Goal: Information Seeking & Learning: Learn about a topic

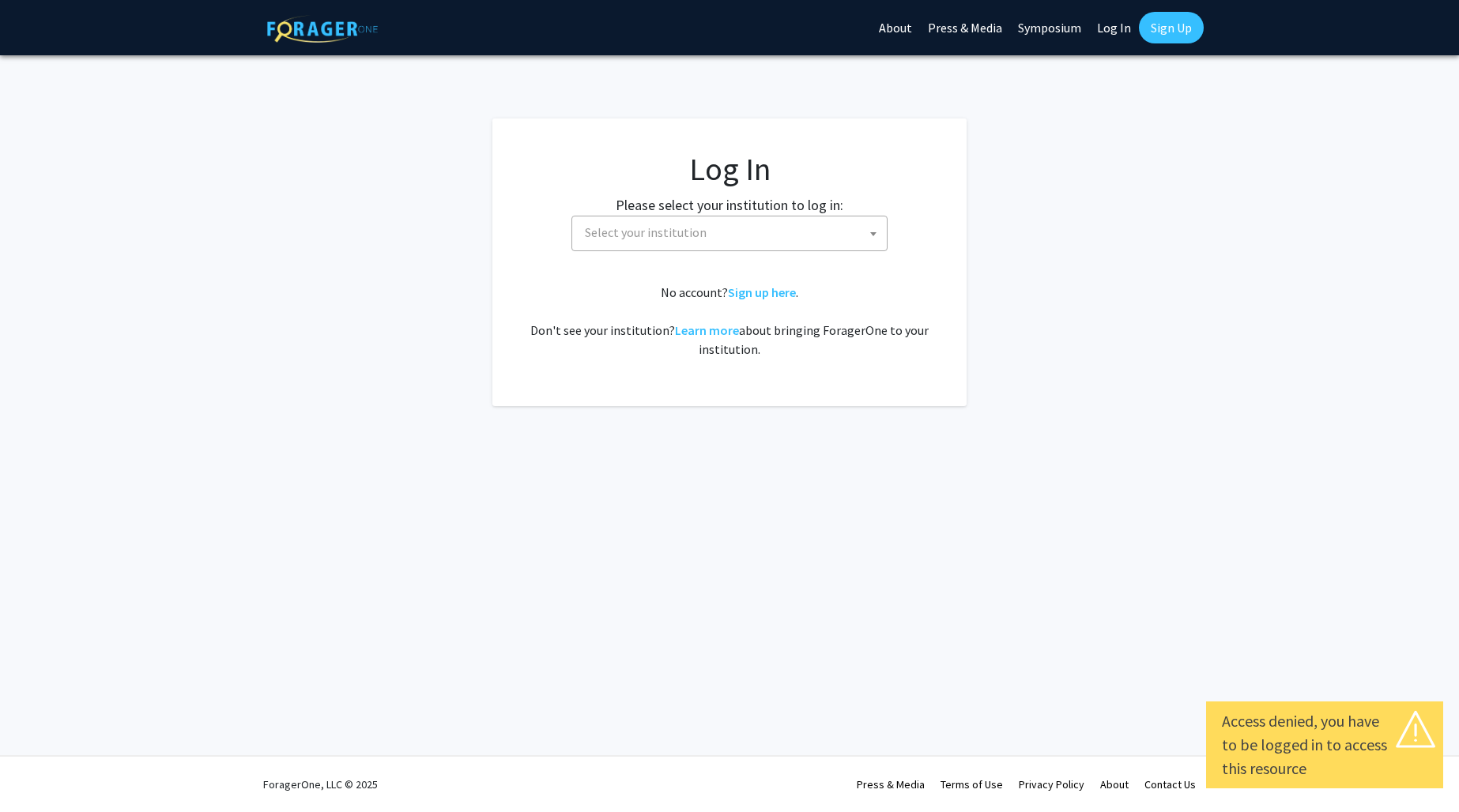
click at [744, 260] on fg-card-body "Log In Please select your institution to log in: [GEOGRAPHIC_DATA] [GEOGRAPHIC_…" at bounding box center [730, 262] width 411 height 224
click at [740, 233] on span "Select your institution" at bounding box center [732, 232] width 308 height 33
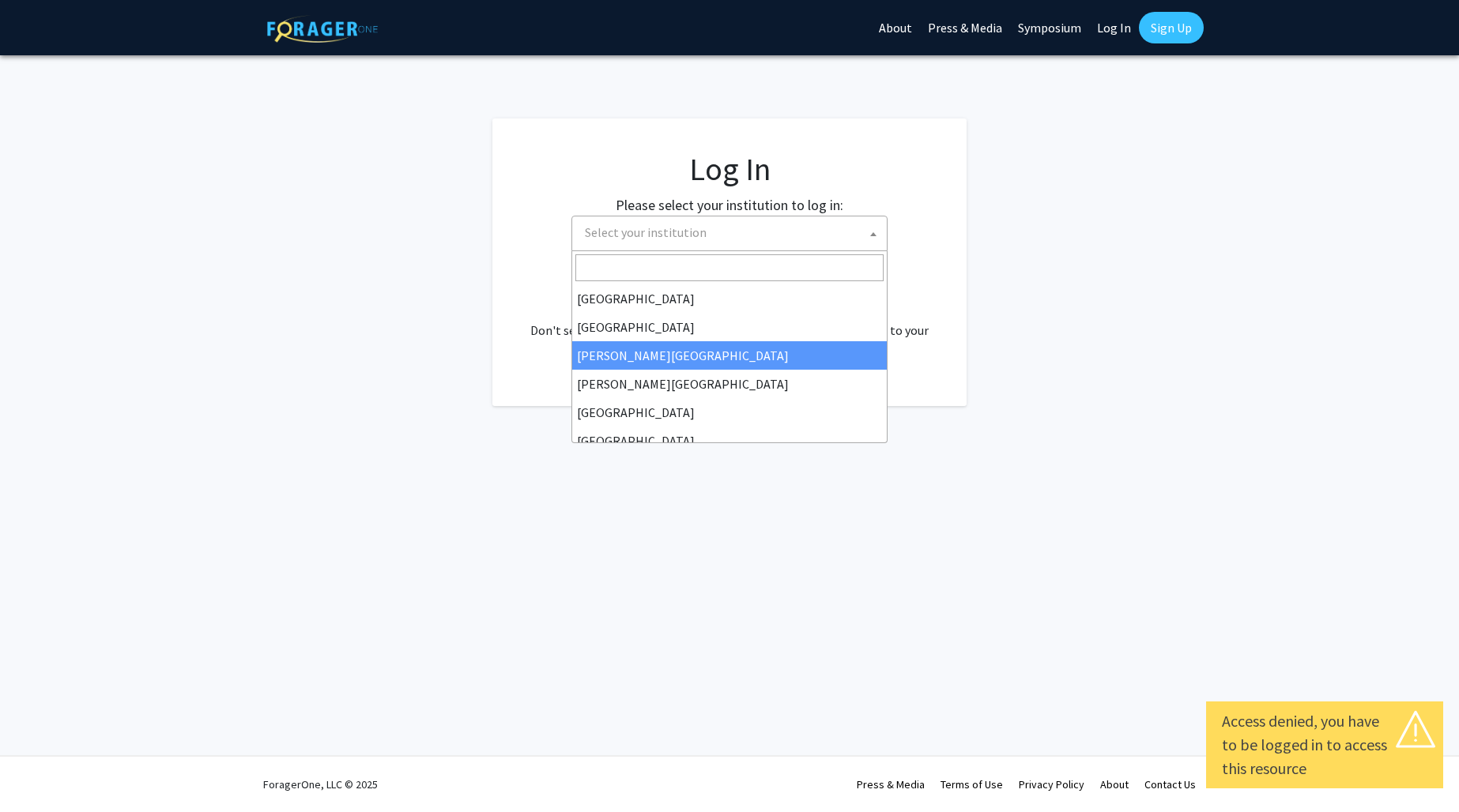
select select "10"
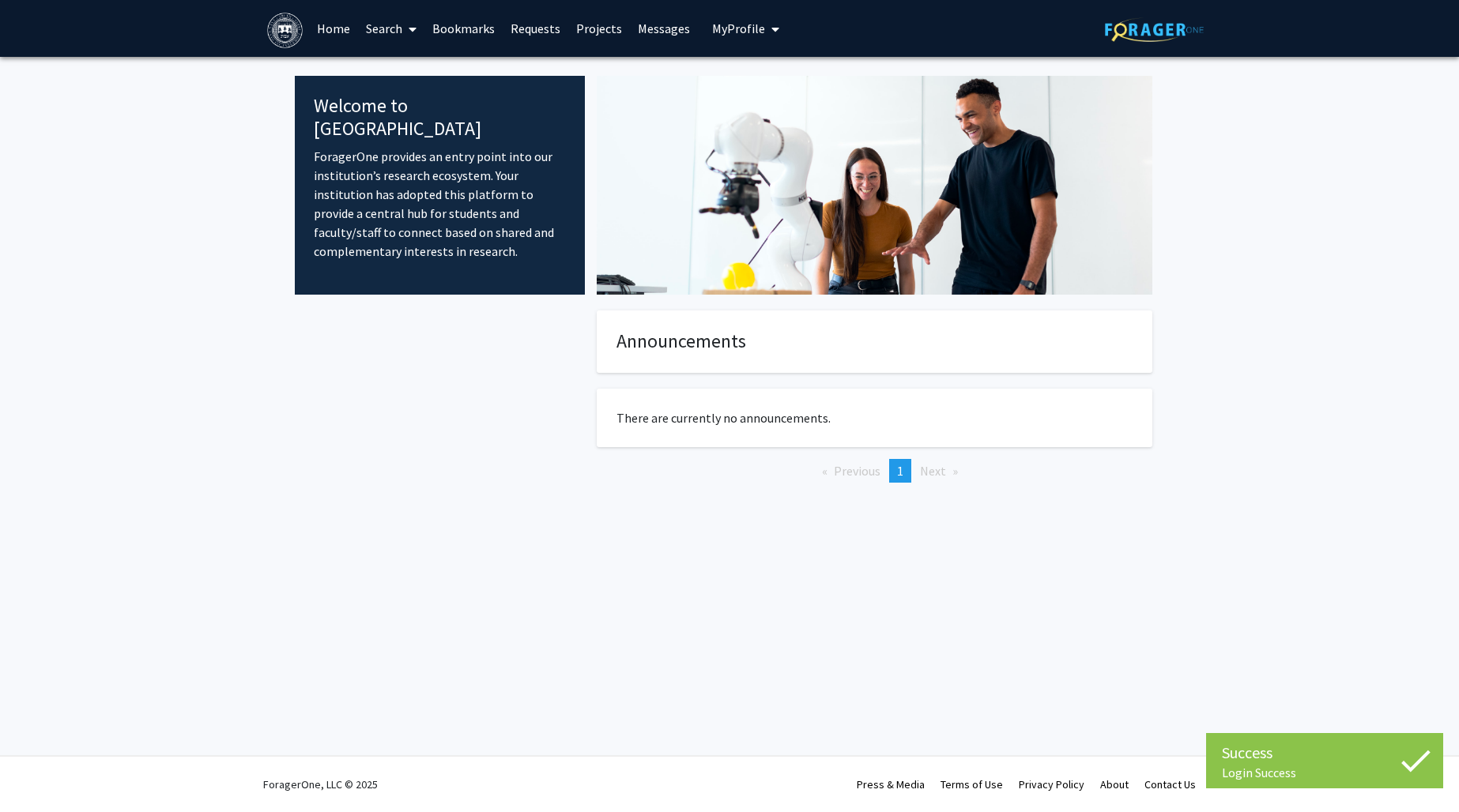
click at [371, 23] on link "Search" at bounding box center [391, 28] width 67 height 55
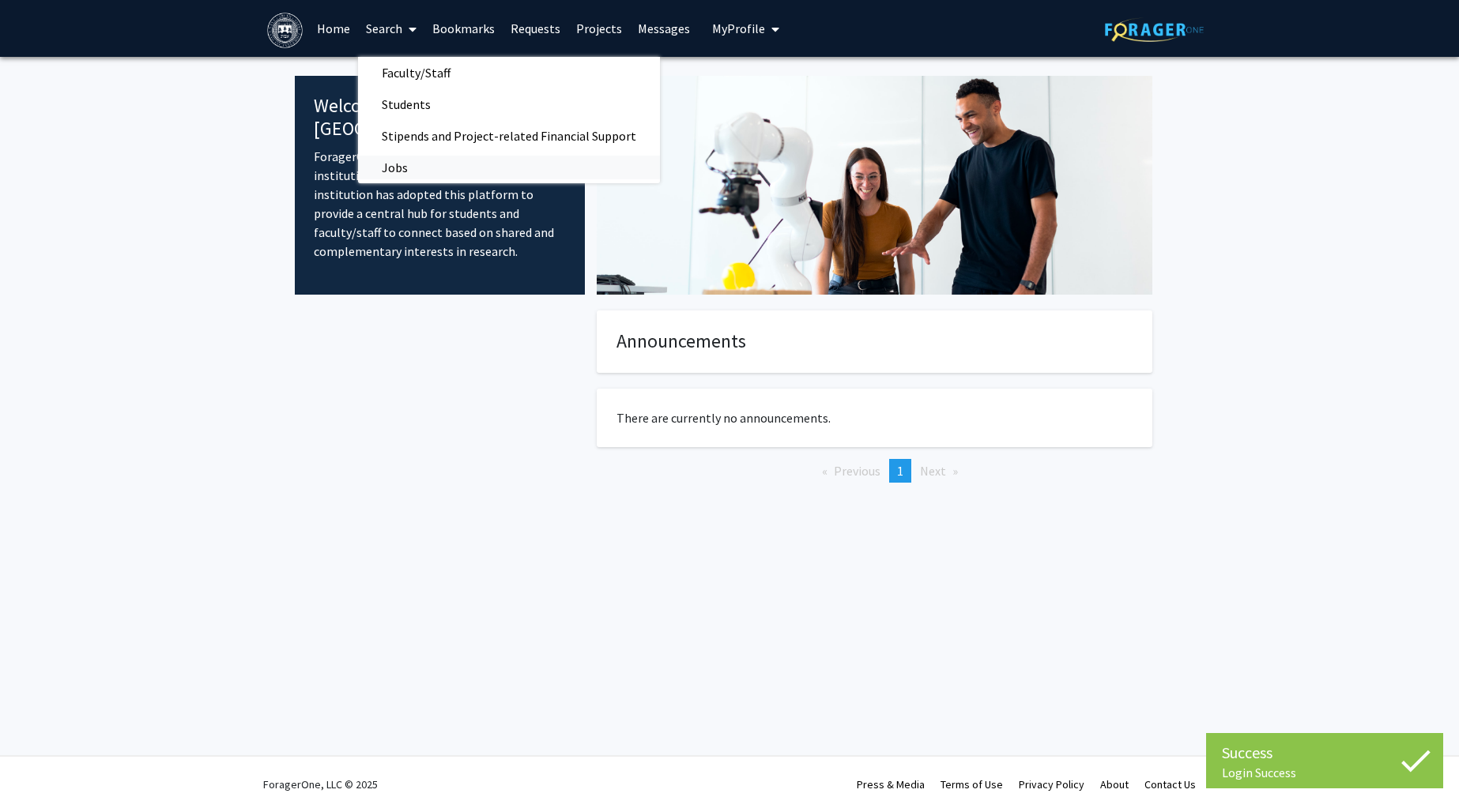
click at [411, 164] on span "Jobs" at bounding box center [395, 168] width 73 height 32
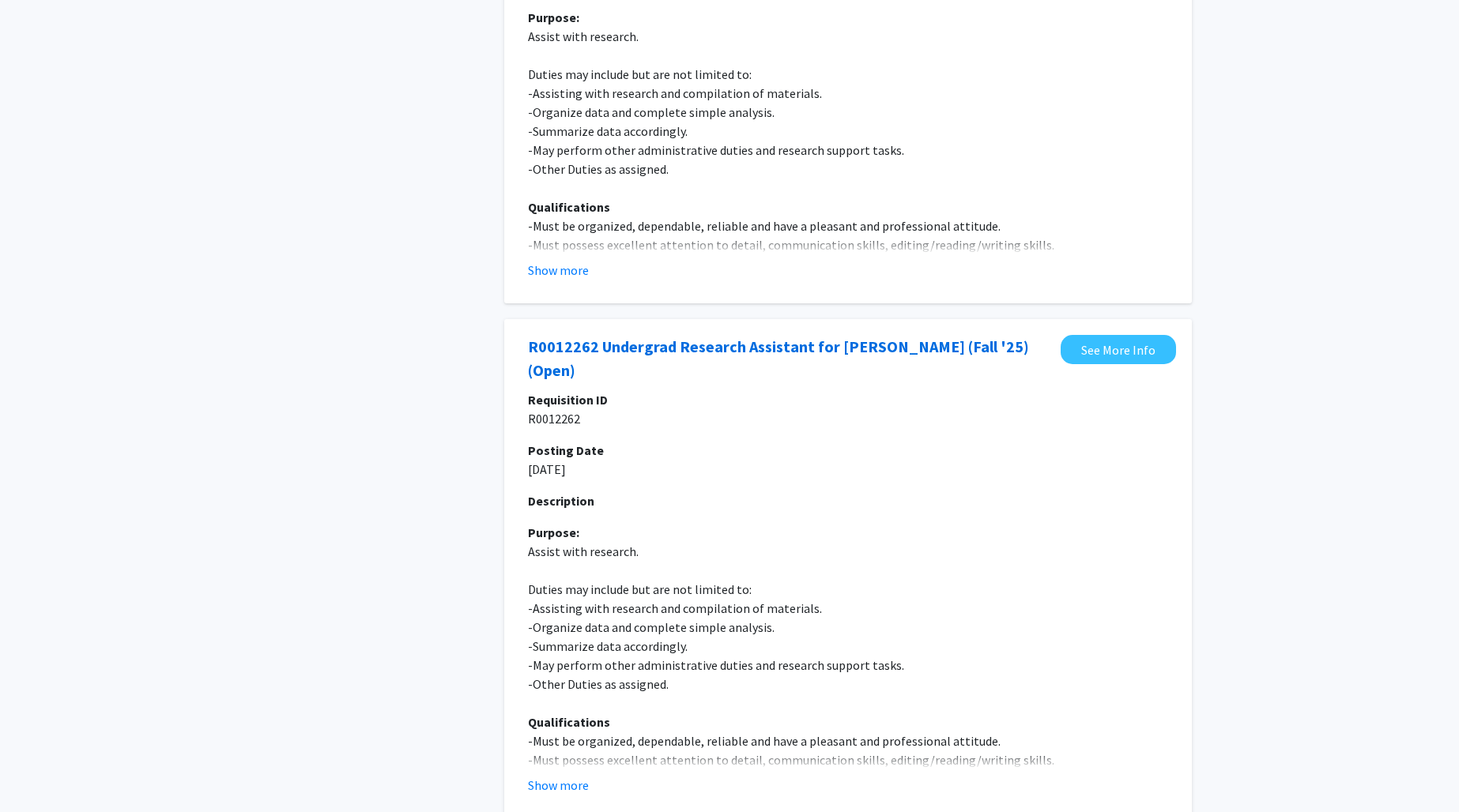
scroll to position [1440, 0]
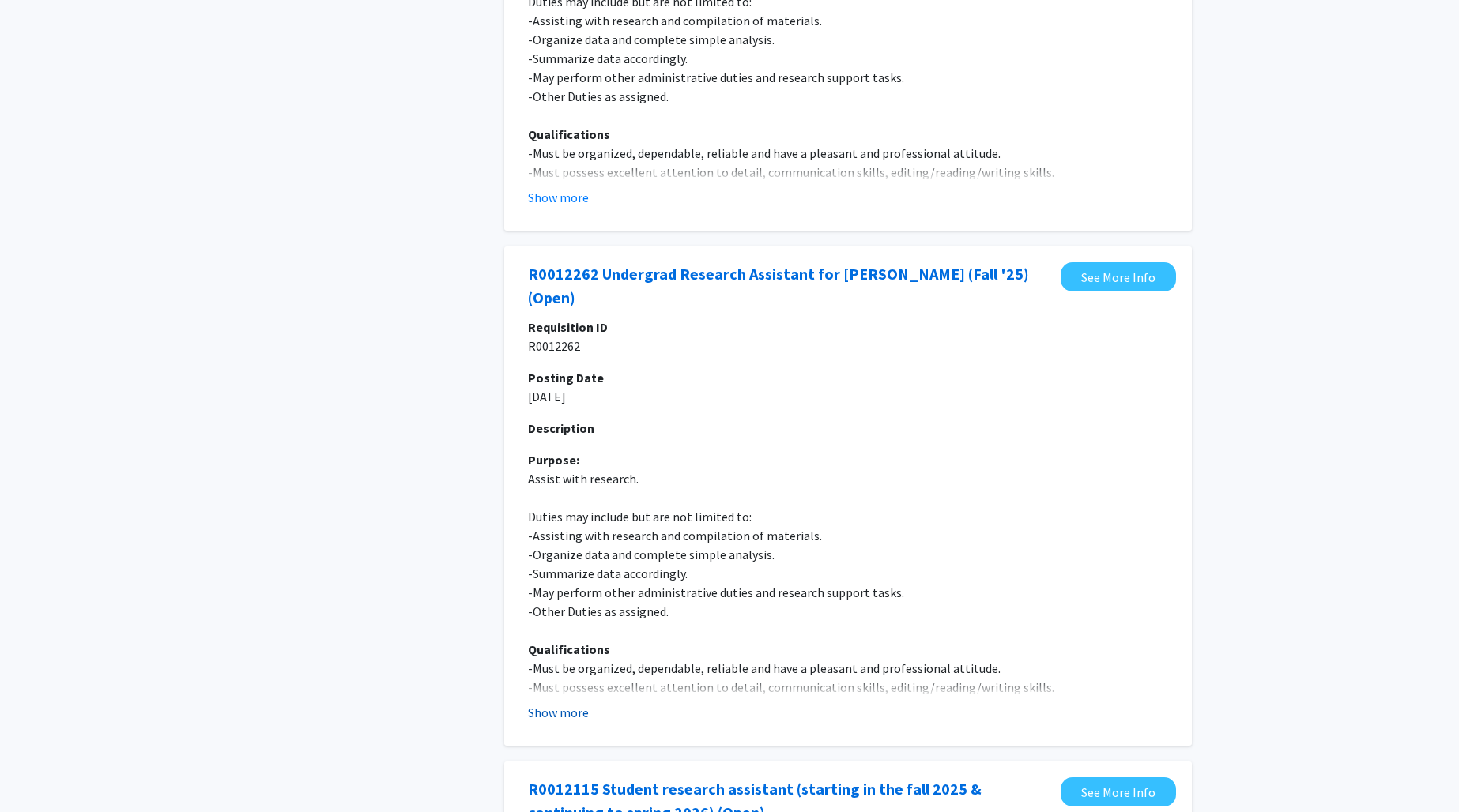
click at [552, 711] on button "Show more" at bounding box center [558, 713] width 61 height 19
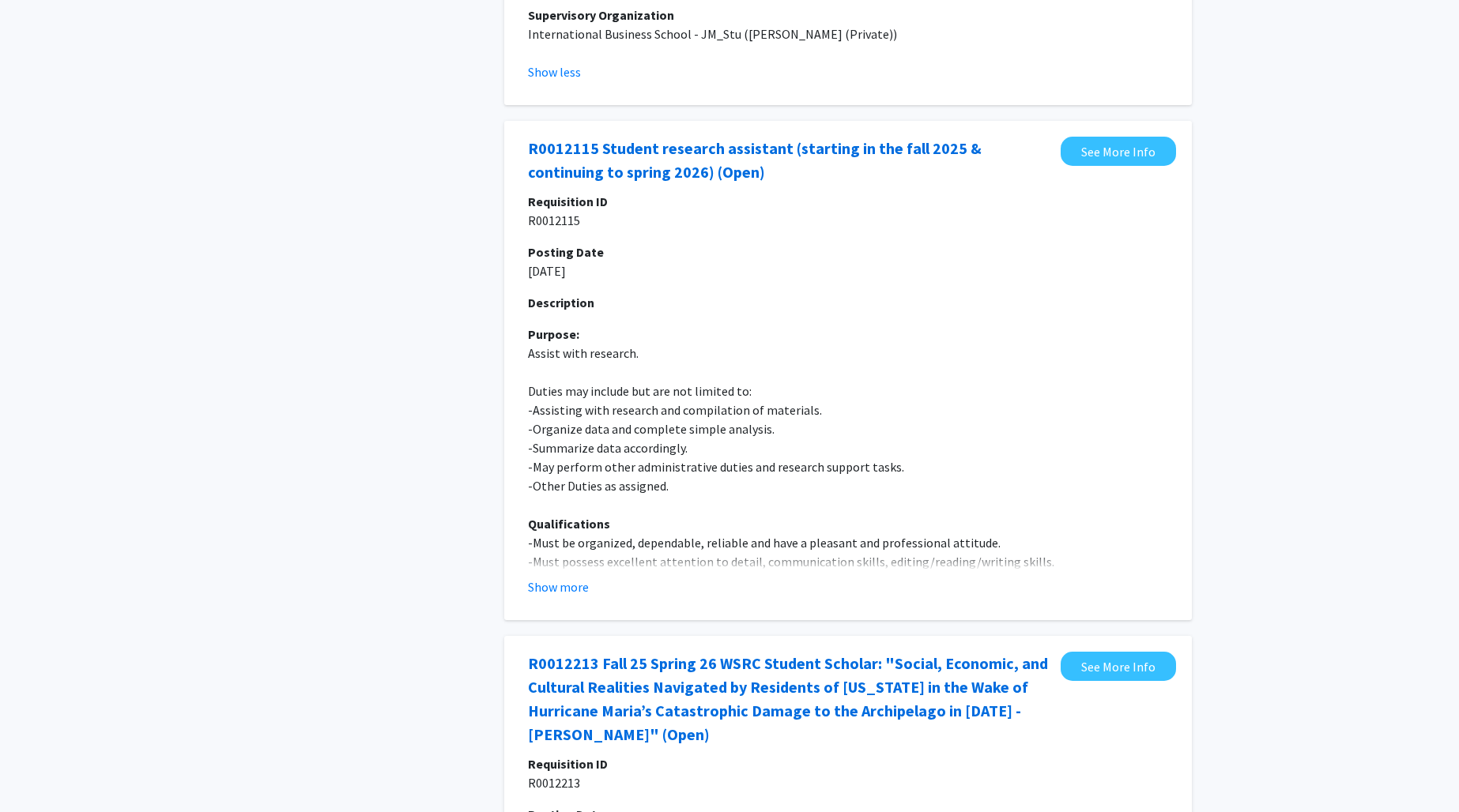
scroll to position [2463, 0]
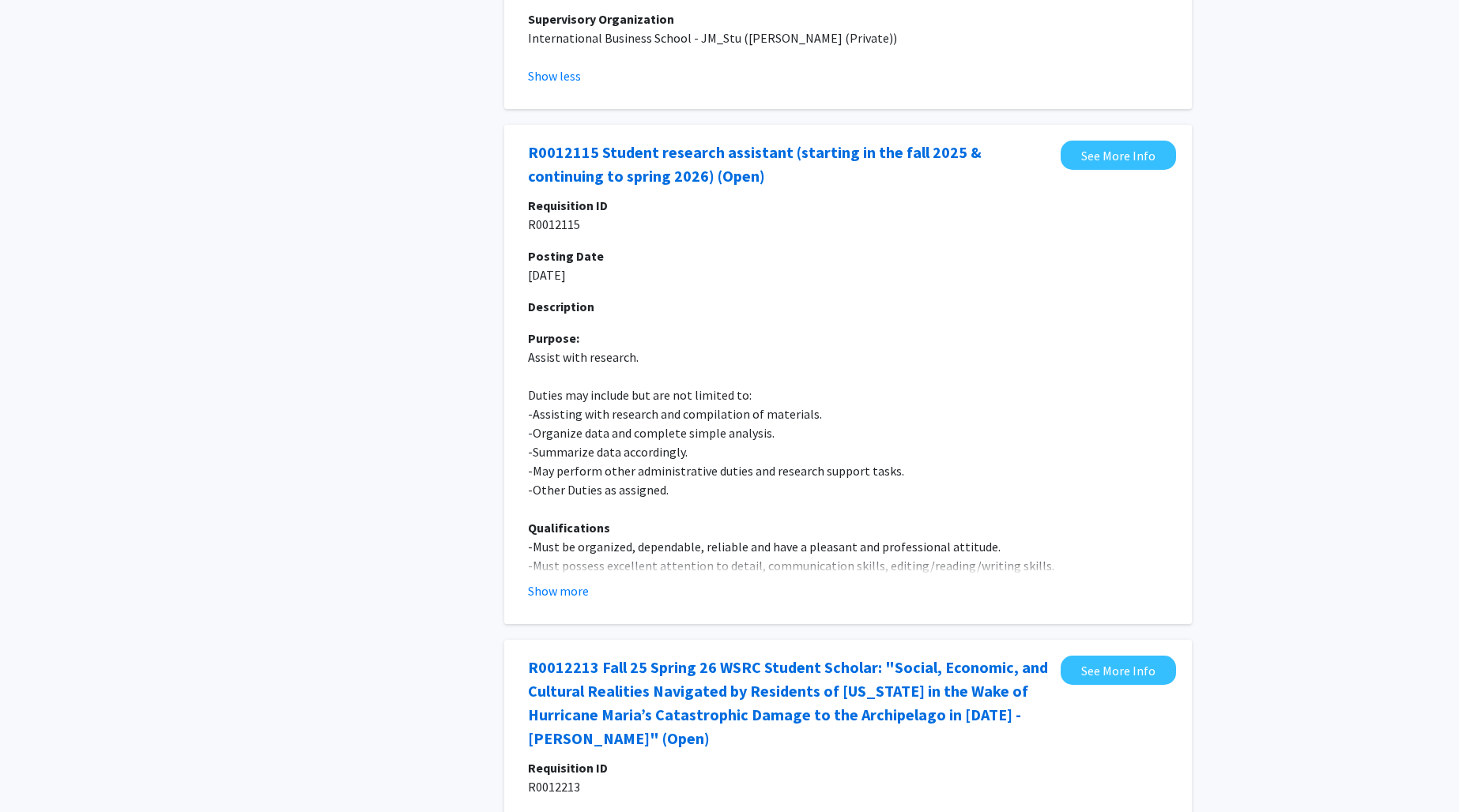
click at [587, 606] on fg-job "R0012115 Student research assistant (starting in the fall 2025 & continuing to …" at bounding box center [848, 375] width 656 height 468
click at [565, 608] on div "R0012115 Student research assistant (starting in the fall 2025 & continuing to …" at bounding box center [848, 375] width 688 height 499
click at [553, 603] on fg-job "R0012115 Student research assistant (starting in the fall 2025 & continuing to …" at bounding box center [848, 375] width 656 height 468
click at [550, 594] on button "Show more" at bounding box center [558, 591] width 61 height 19
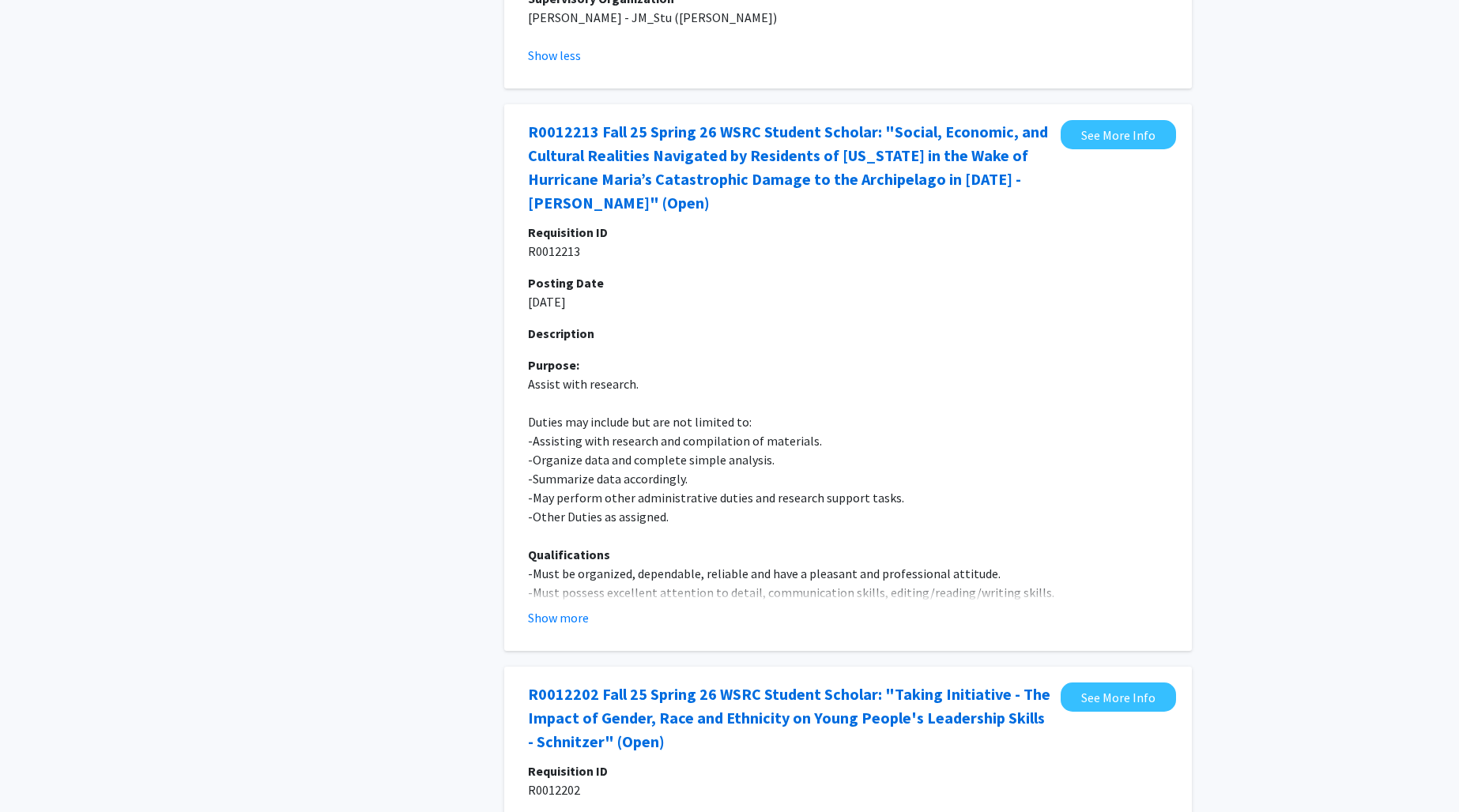
scroll to position [3443, 0]
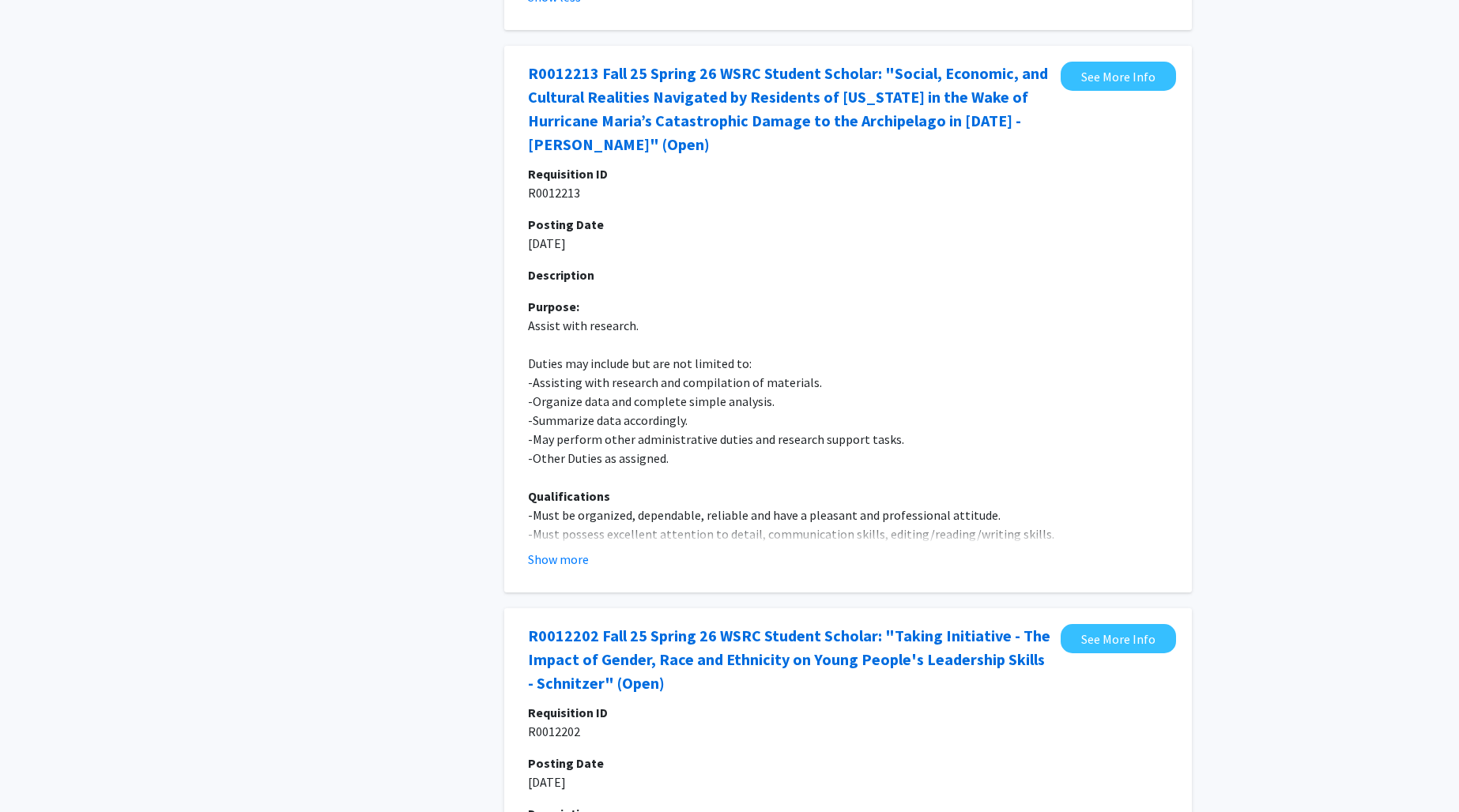
click at [549, 547] on fg-read-more "Requisition ID R0012213 Posting Date 09/04/2025 Description Purpose: Assist wit…" at bounding box center [848, 366] width 640 height 405
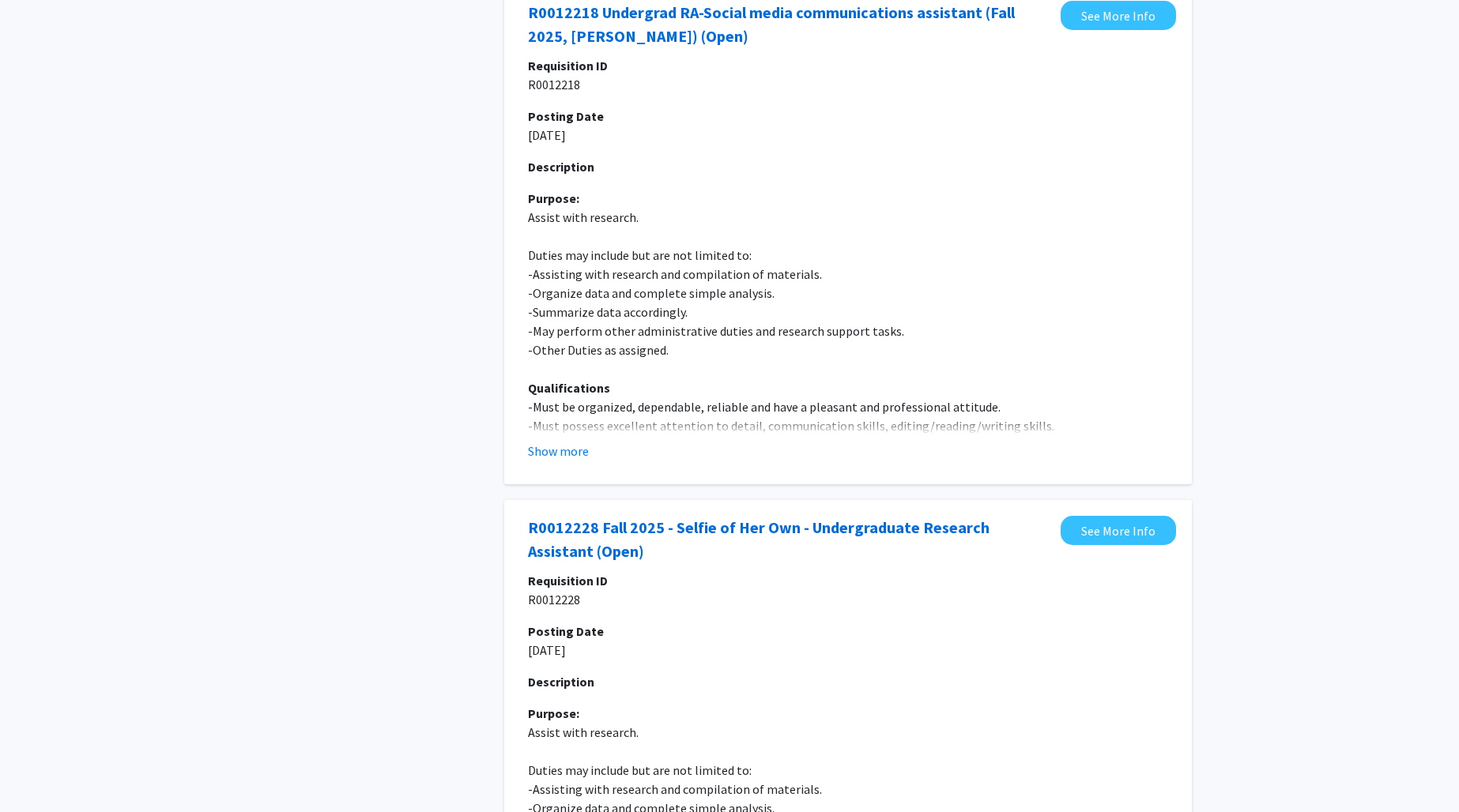
scroll to position [5455, 0]
